Goal: Task Accomplishment & Management: Complete application form

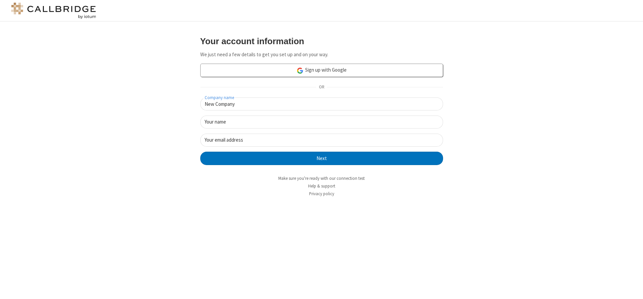
type input "New Company"
type input "New User"
type input "[EMAIL_ADDRESS]"
click button "Next" at bounding box center [321, 158] width 243 height 13
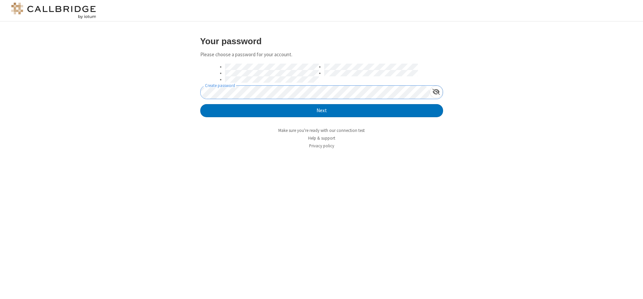
click at [200, 104] on button "Next" at bounding box center [321, 110] width 243 height 13
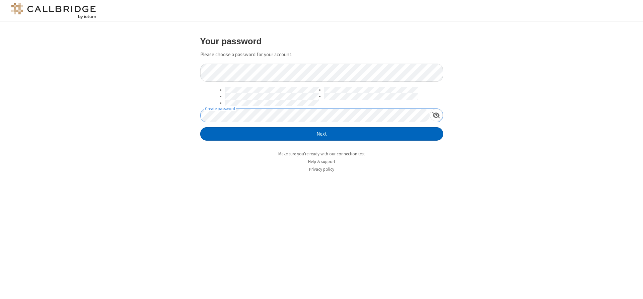
click at [322, 134] on button "Next" at bounding box center [321, 133] width 243 height 13
